Goal: Transaction & Acquisition: Purchase product/service

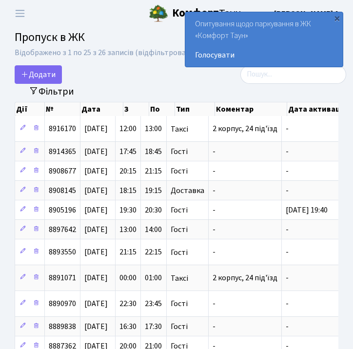
select select "25"
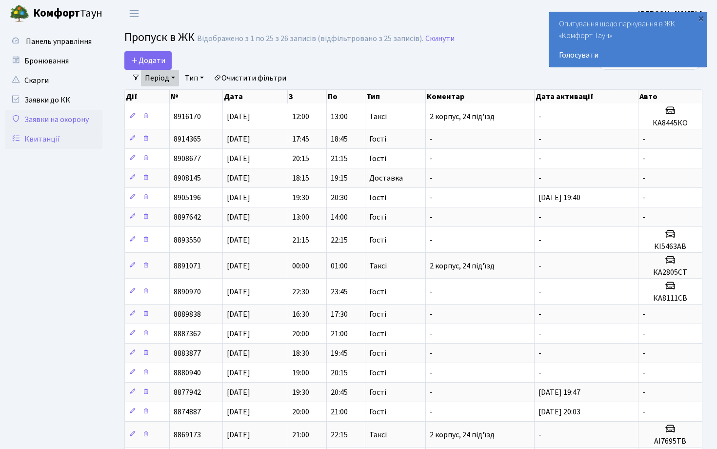
click at [64, 142] on link "Квитанції" at bounding box center [54, 139] width 98 height 20
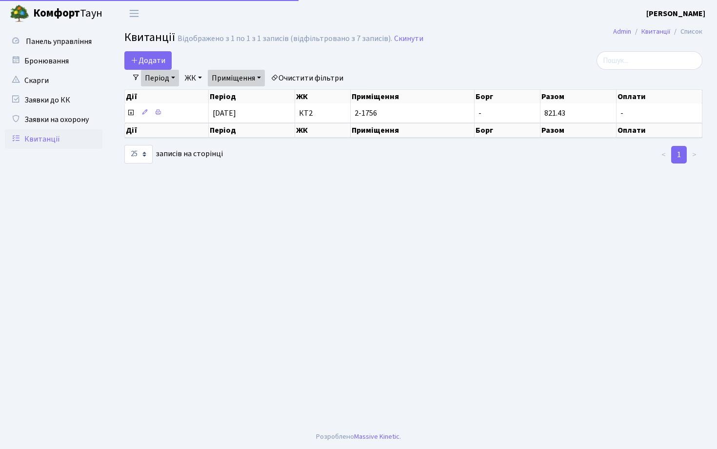
select select "25"
click at [176, 78] on link "Період" at bounding box center [160, 78] width 38 height 17
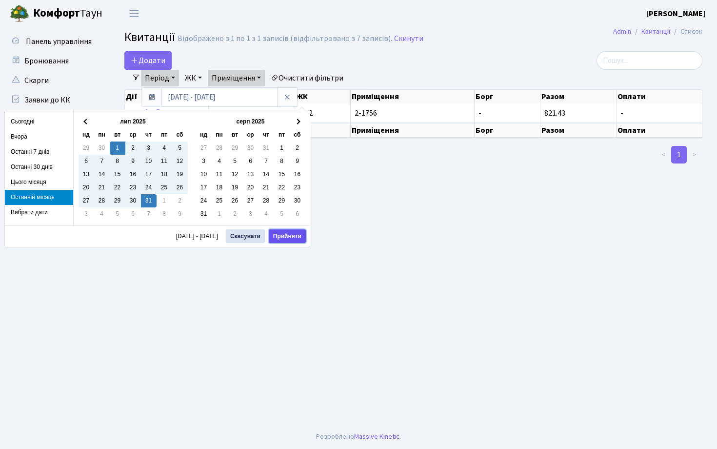
click at [284, 233] on button "Прийняти" at bounding box center [287, 236] width 37 height 14
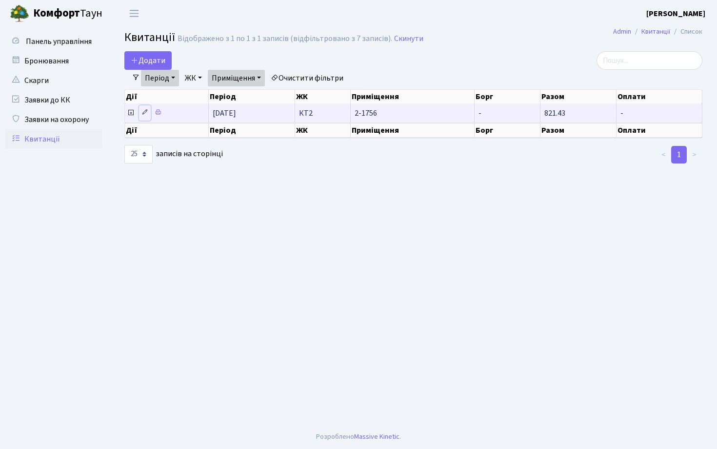
click at [146, 113] on icon at bounding box center [144, 112] width 7 height 7
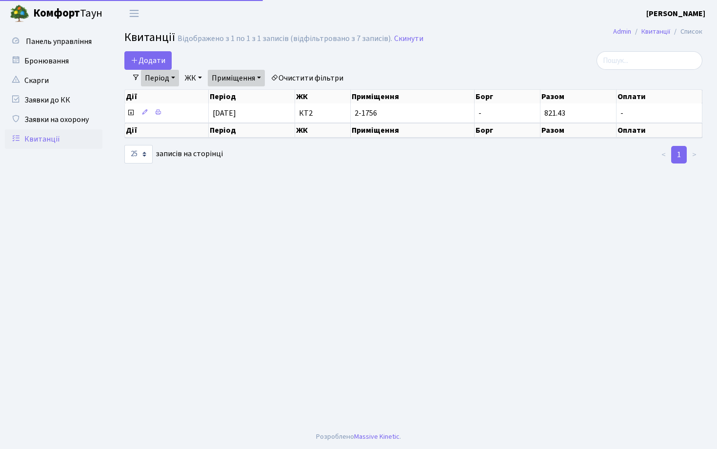
select select "25"
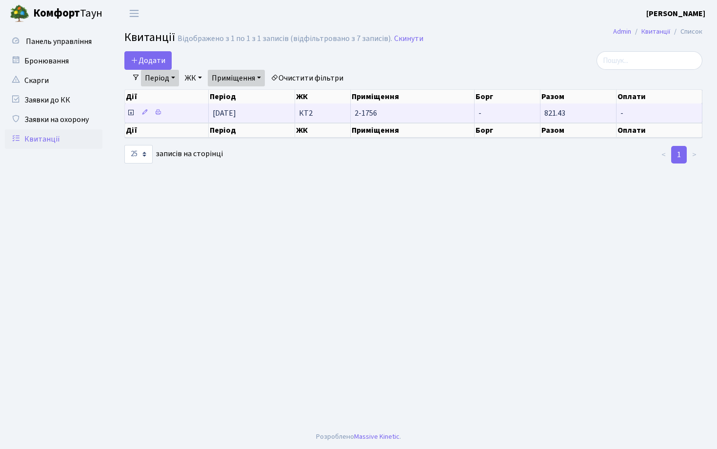
click at [129, 112] on icon at bounding box center [131, 113] width 8 height 8
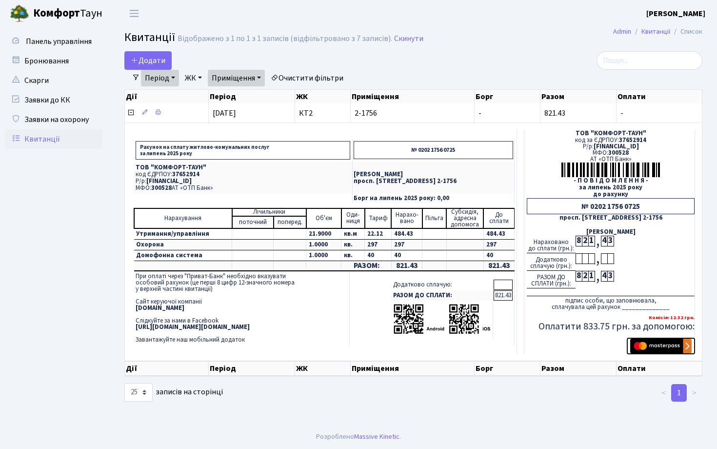
click at [654, 345] on img "submit" at bounding box center [660, 346] width 61 height 15
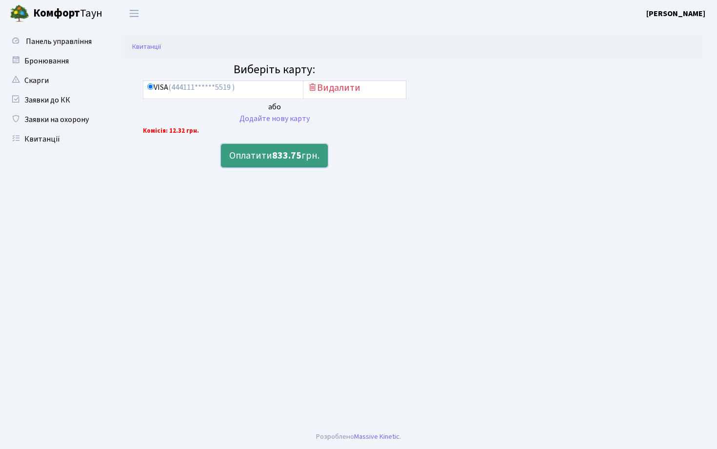
click at [270, 157] on button "Оплатити 833.75 грн." at bounding box center [274, 155] width 107 height 23
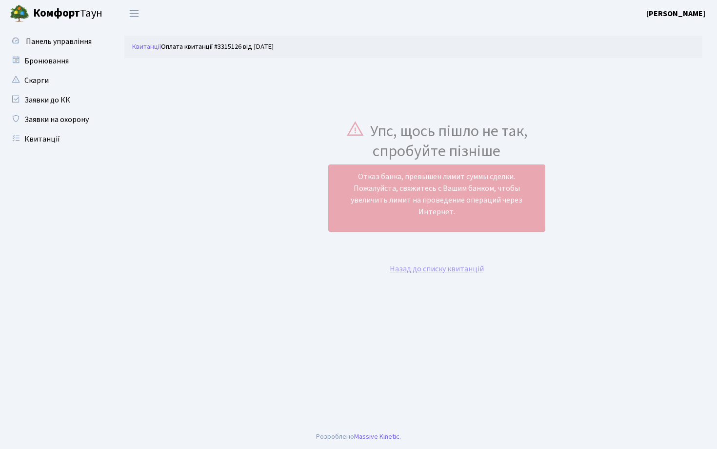
click at [419, 269] on link "Назад до списку квитанцій" at bounding box center [437, 268] width 94 height 11
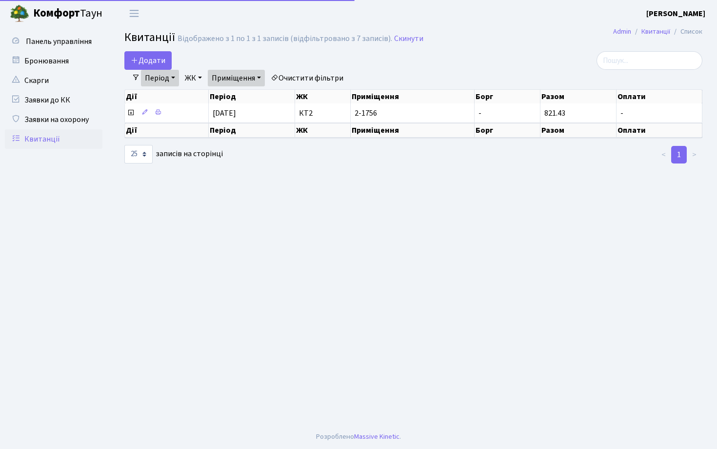
select select "25"
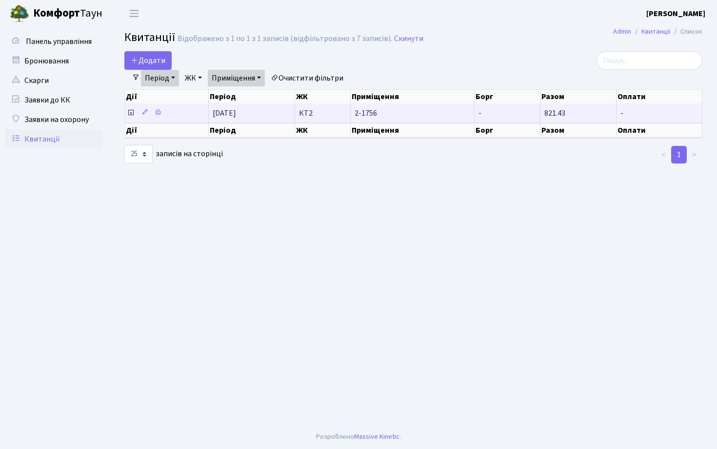
click at [131, 111] on icon at bounding box center [131, 113] width 8 height 8
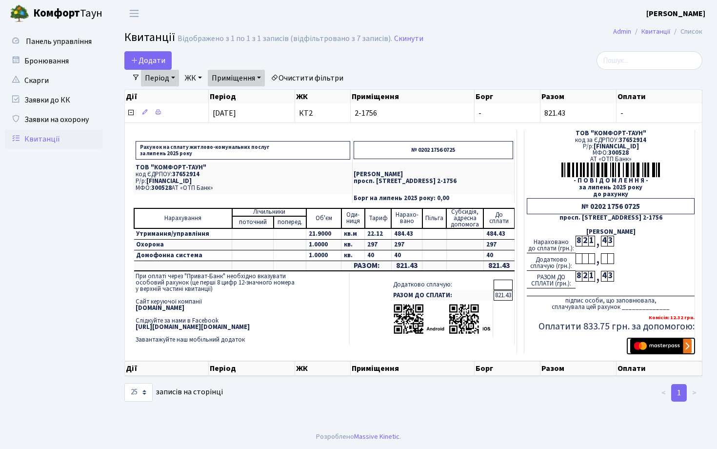
click at [663, 347] on img "submit" at bounding box center [660, 346] width 61 height 15
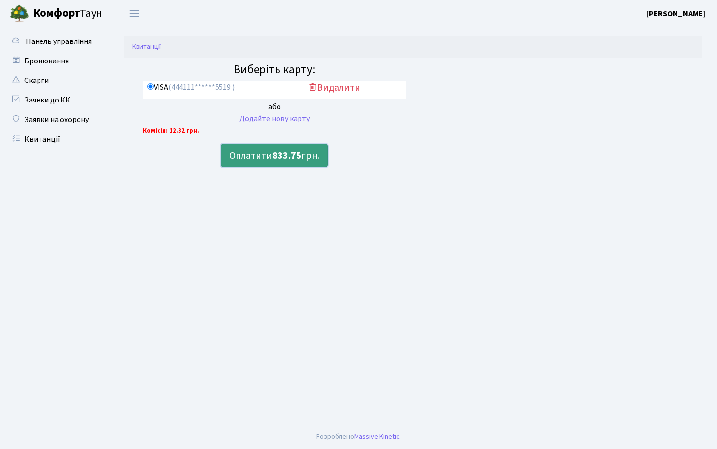
click at [265, 157] on button "Оплатити 833.75 грн." at bounding box center [274, 155] width 107 height 23
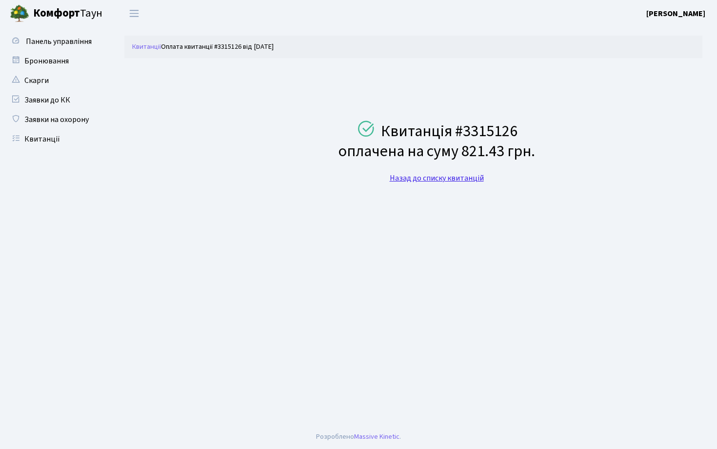
click at [449, 180] on link "Назад до списку квитанцій" at bounding box center [437, 178] width 94 height 11
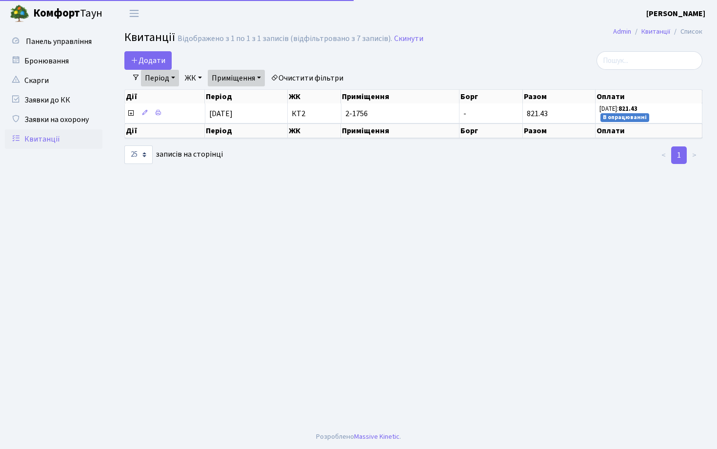
select select "25"
